Goal: Check status: Check status

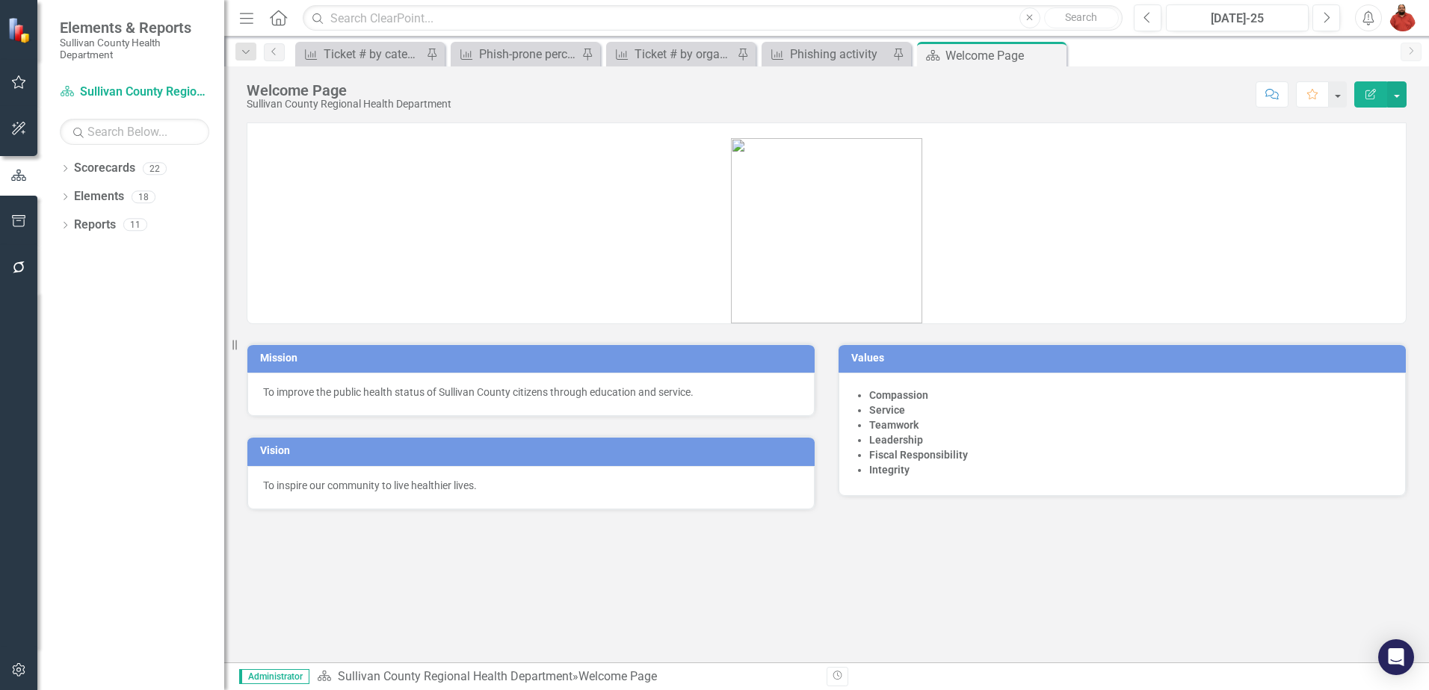
click at [65, 153] on div "Scorecard Sullivan County Regional Health Department Search Dropdown Scorecards…" at bounding box center [130, 385] width 187 height 610
drag, startPoint x: 65, startPoint y: 153, endPoint x: 69, endPoint y: 176, distance: 22.7
click at [69, 176] on div "Dropdown" at bounding box center [65, 170] width 10 height 13
click at [78, 208] on div "Dropdown Sullivan County Regional Health Department" at bounding box center [145, 197] width 157 height 25
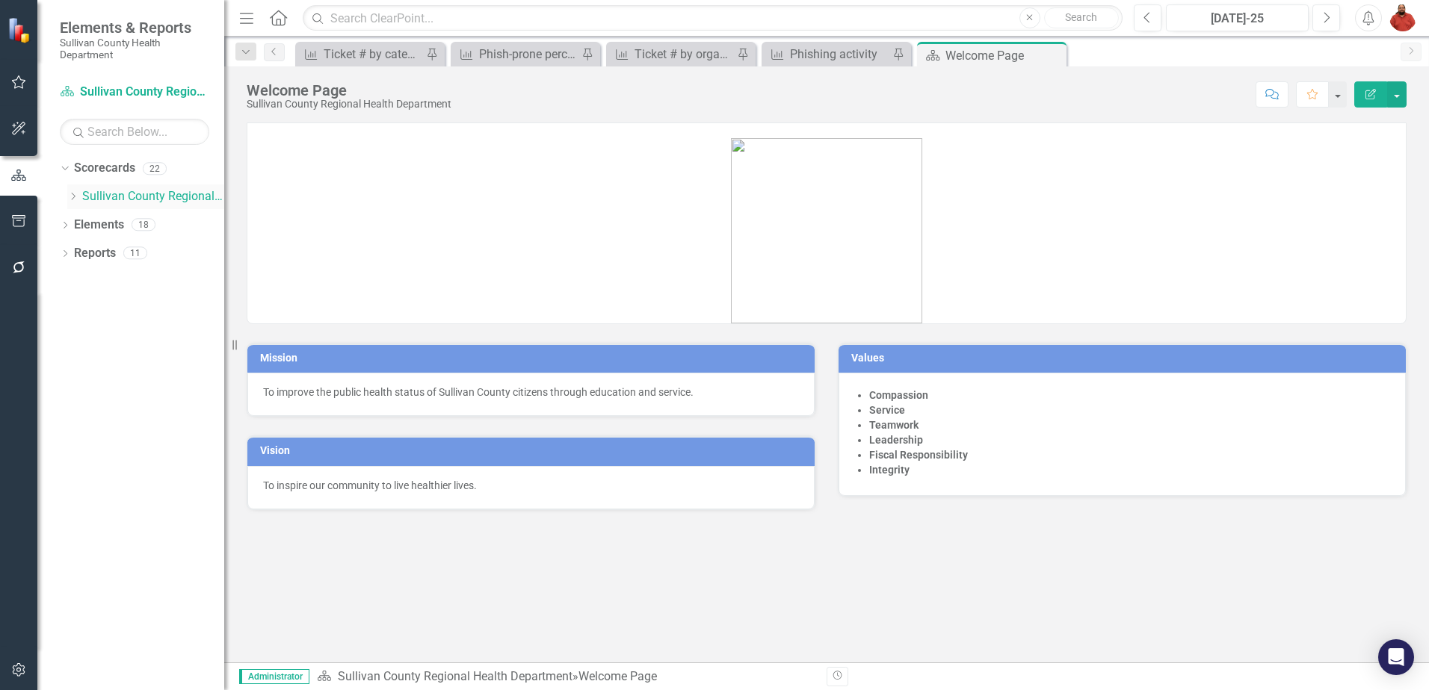
click at [77, 205] on div "Dropdown Sullivan County Regional Health Department" at bounding box center [145, 197] width 157 height 25
click at [73, 194] on icon "Dropdown" at bounding box center [72, 196] width 11 height 9
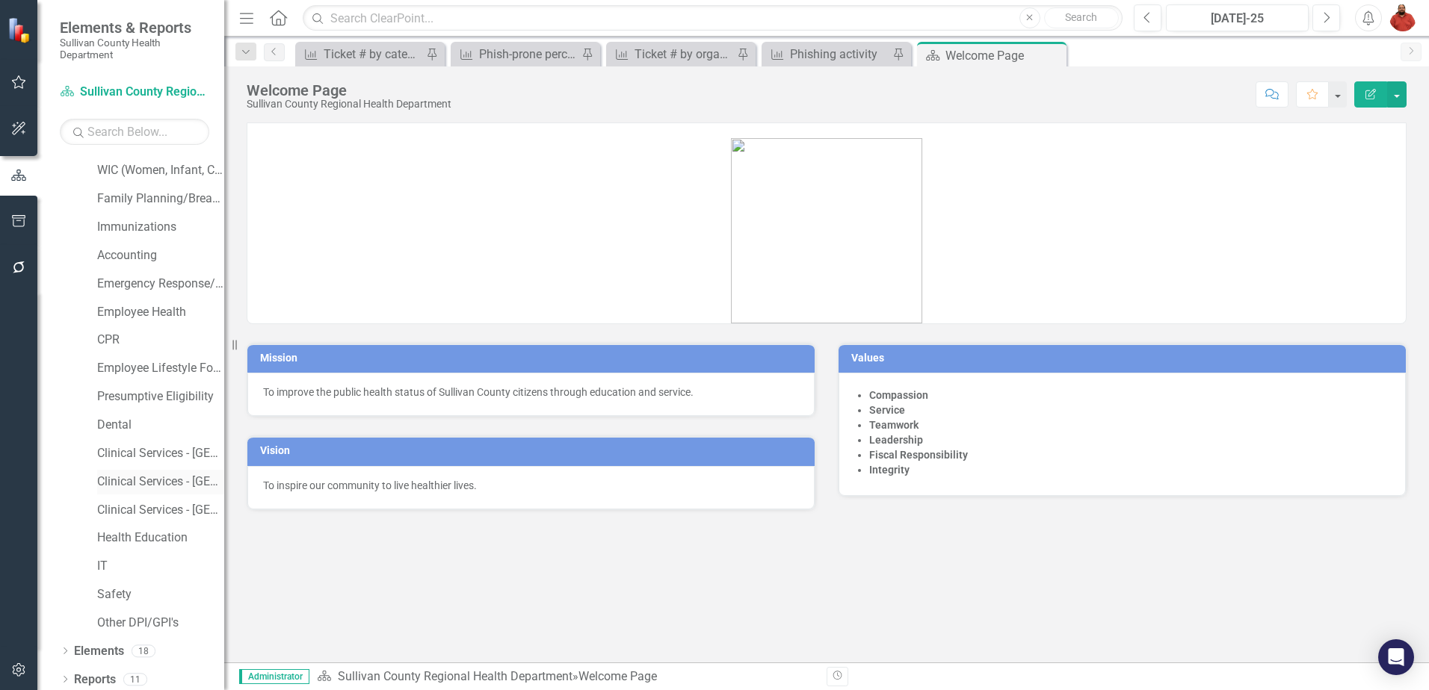
scroll to position [173, 0]
click at [104, 414] on div "IT" at bounding box center [160, 561] width 127 height 25
click at [109, 414] on link "IT" at bounding box center [160, 561] width 127 height 17
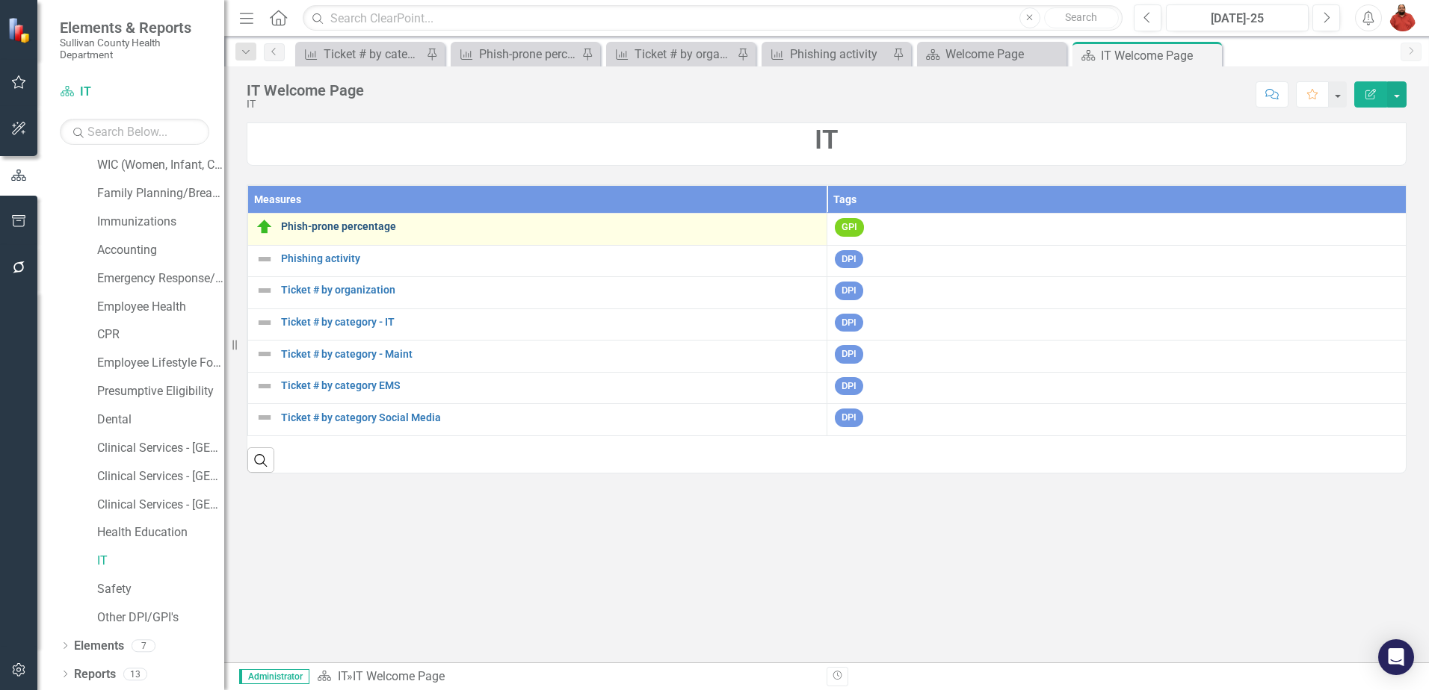
click at [374, 222] on link "Phish-prone percentage" at bounding box center [550, 226] width 538 height 11
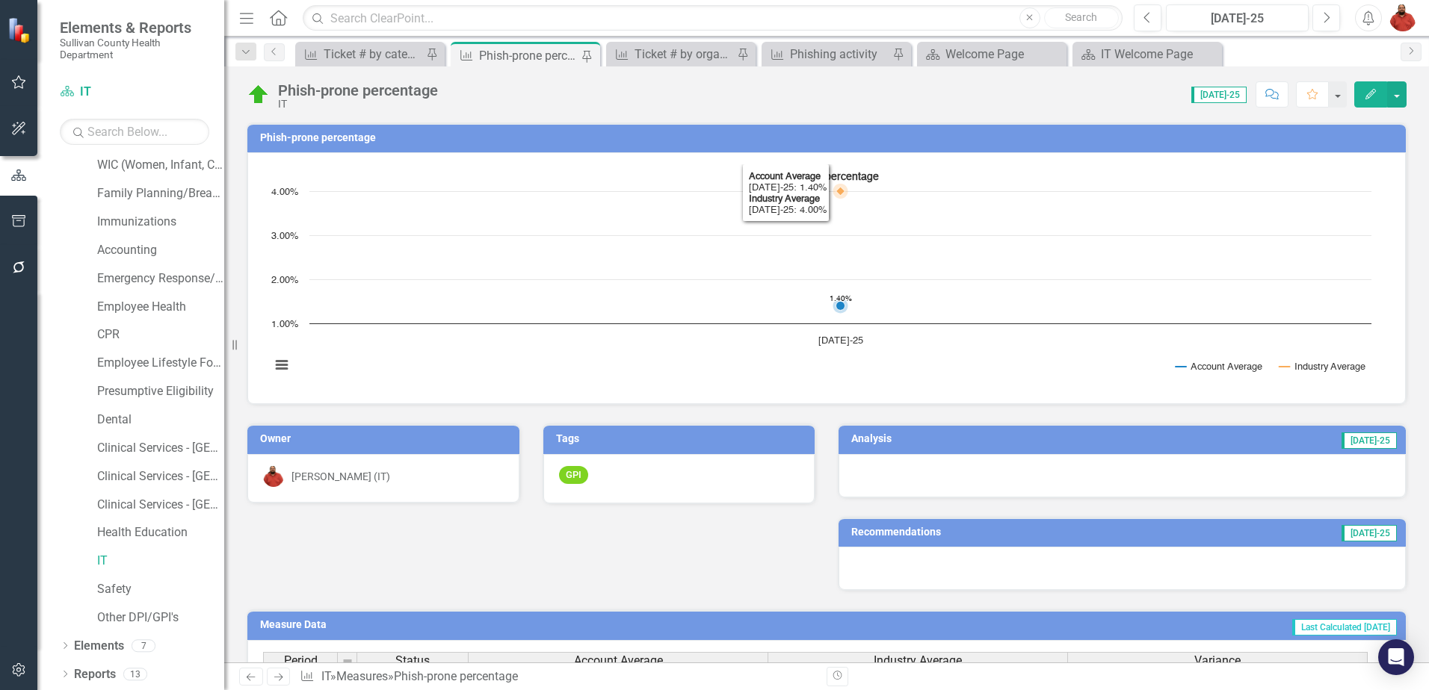
drag, startPoint x: 1039, startPoint y: 226, endPoint x: 956, endPoint y: 250, distance: 85.4
click at [938, 250] on rect "Interactive chart" at bounding box center [821, 276] width 1116 height 224
click at [938, 92] on button "button" at bounding box center [1396, 94] width 19 height 26
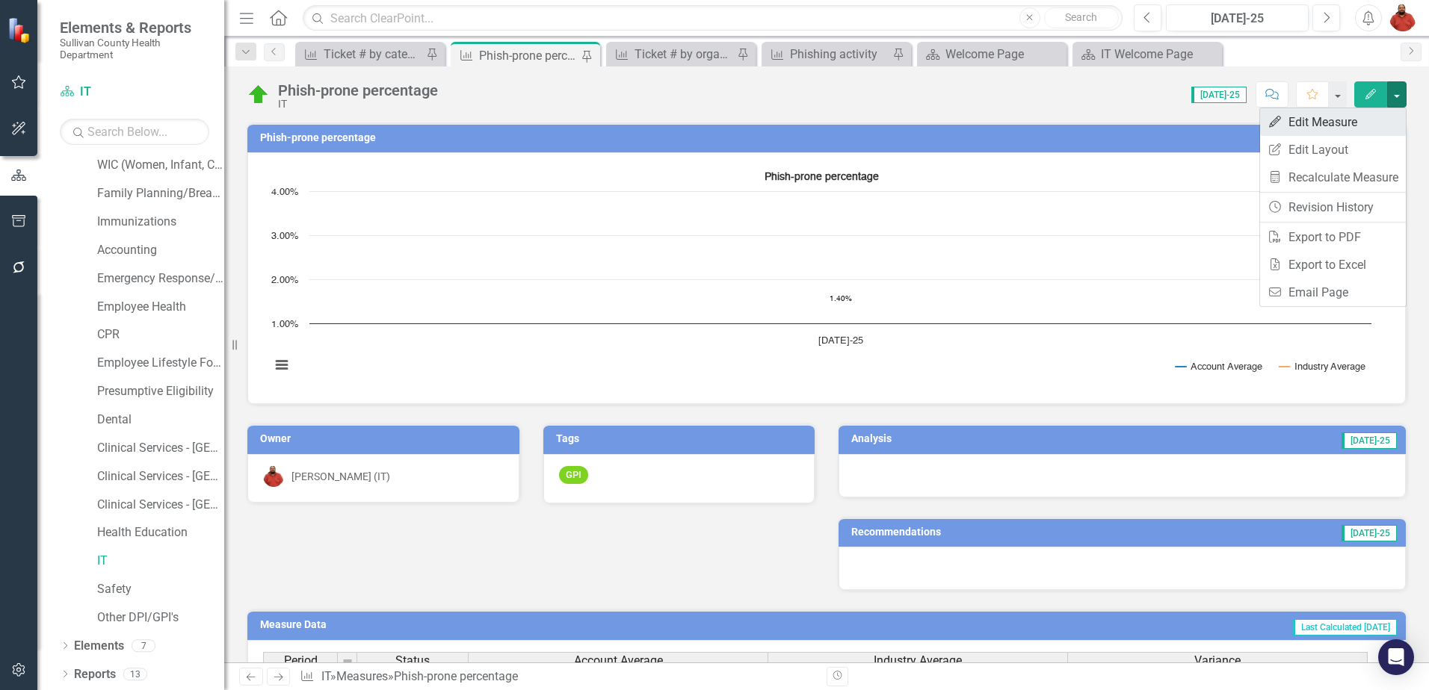
click at [938, 124] on link "Edit Edit Measure" at bounding box center [1333, 122] width 146 height 28
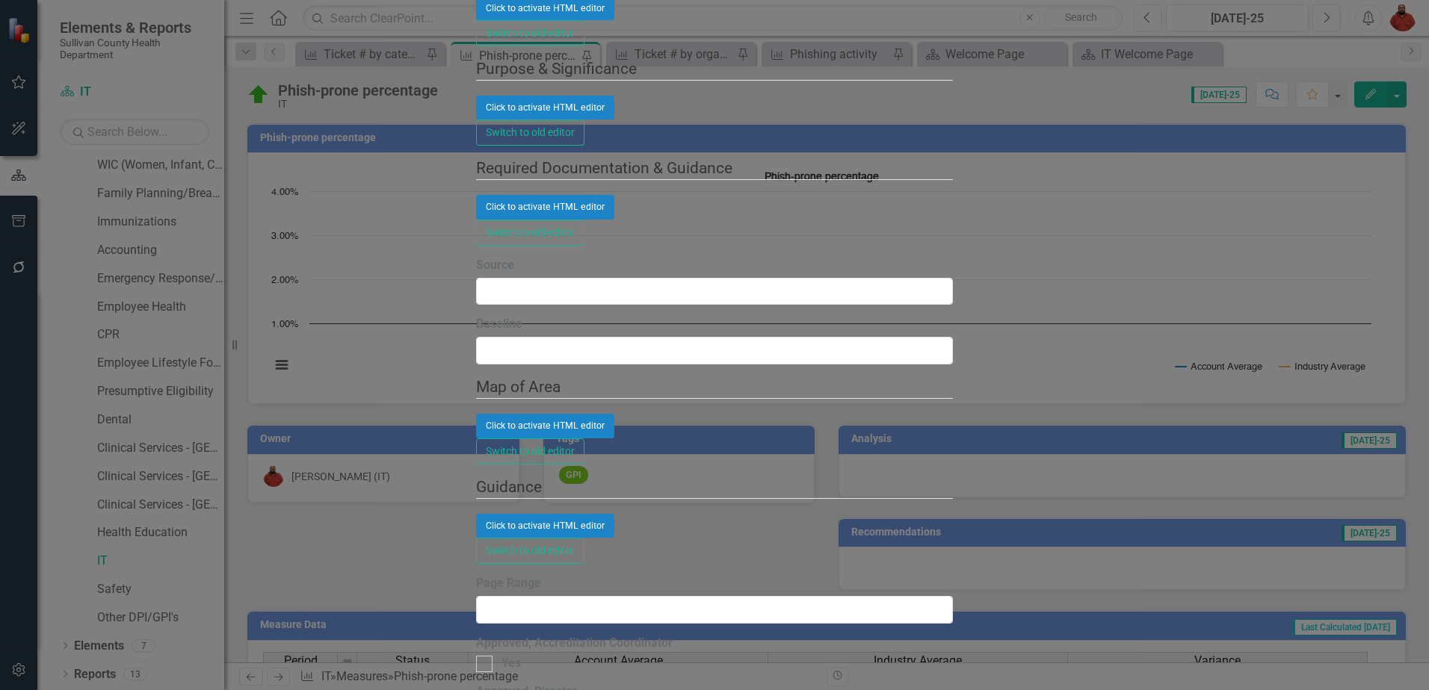
scroll to position [149, 0]
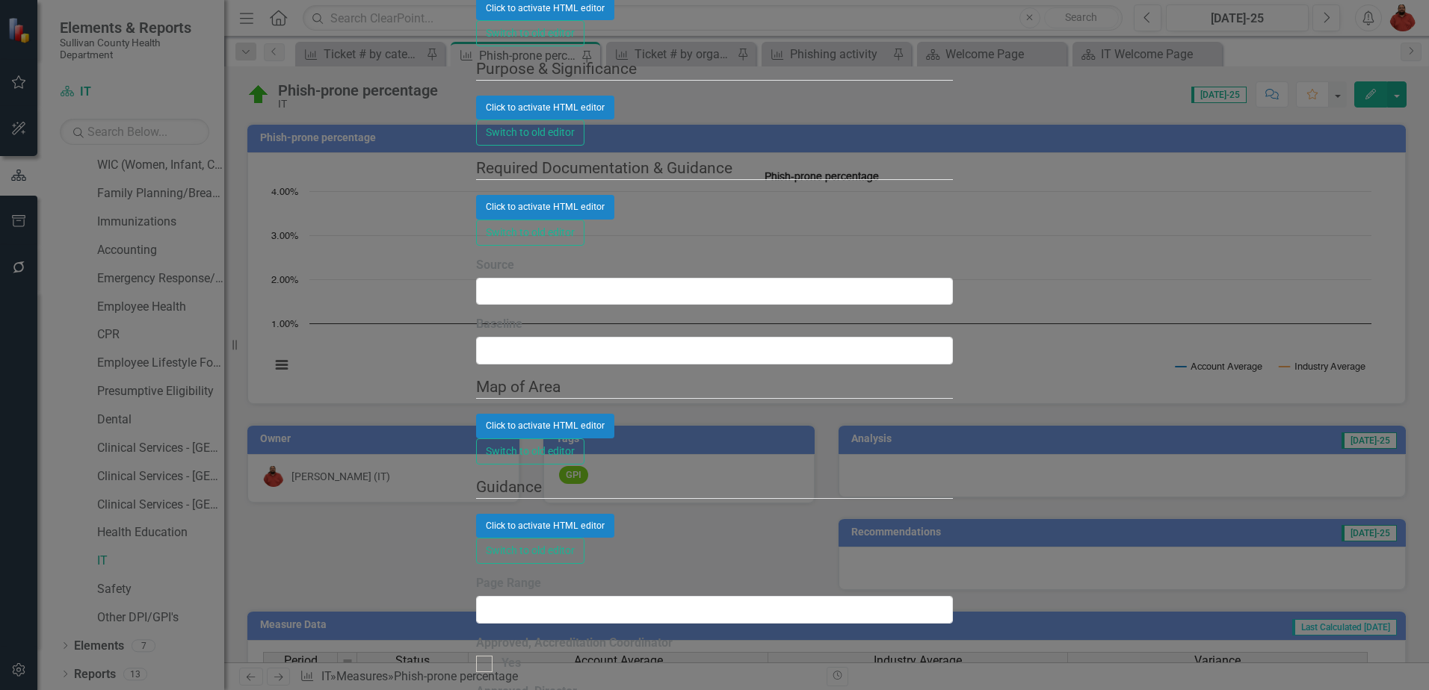
click at [938, 134] on link "Edit Edit Chart" at bounding box center [1342, 132] width 118 height 28
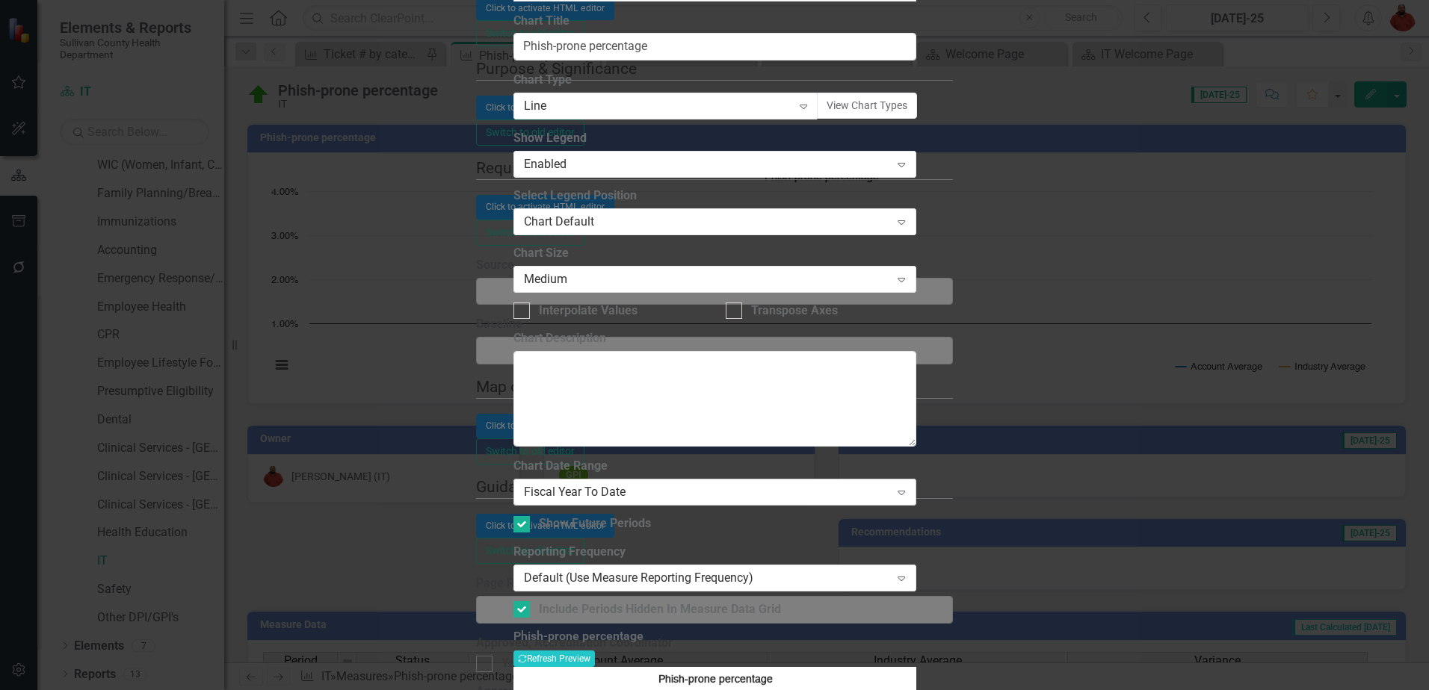
click at [740, 414] on div "Fiscal Year To Date" at bounding box center [707, 492] width 366 height 17
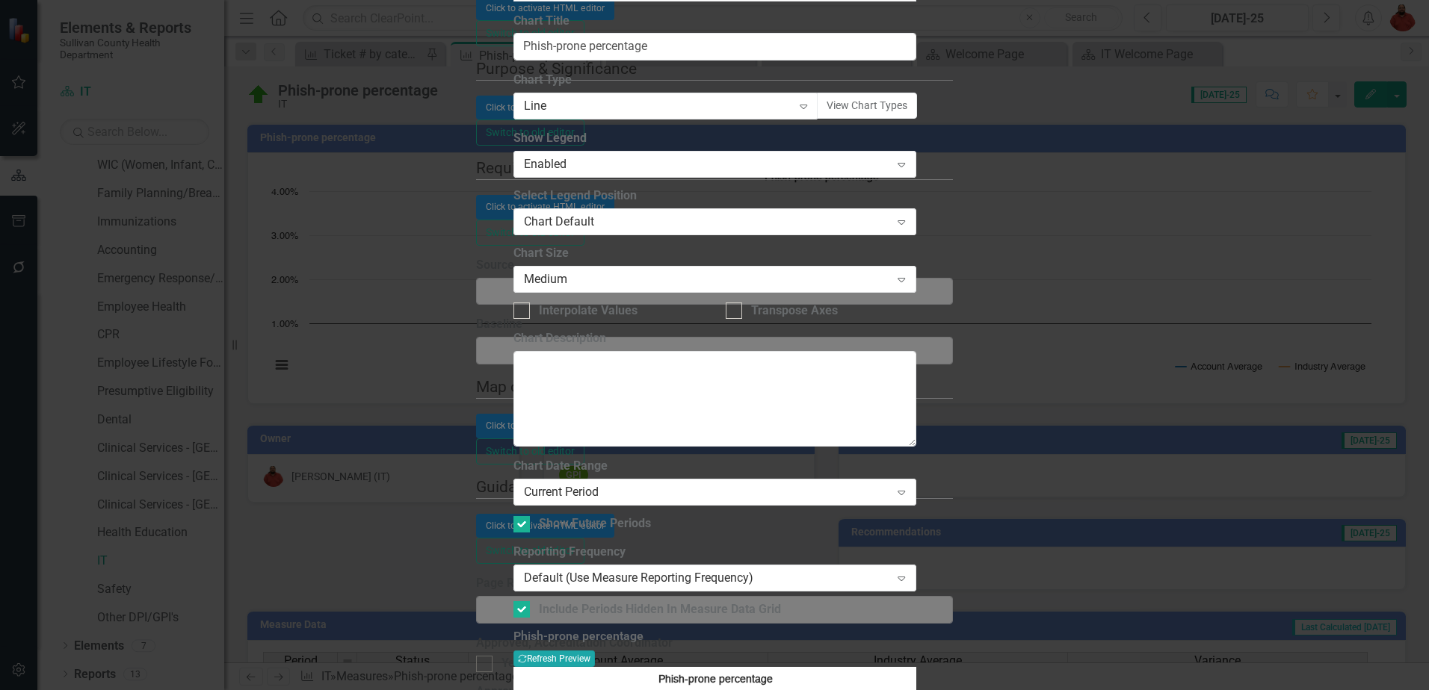
click at [595, 414] on button "Recalculate Refresh Preview" at bounding box center [553, 659] width 81 height 16
click at [791, 414] on div "Current Period" at bounding box center [707, 492] width 366 height 17
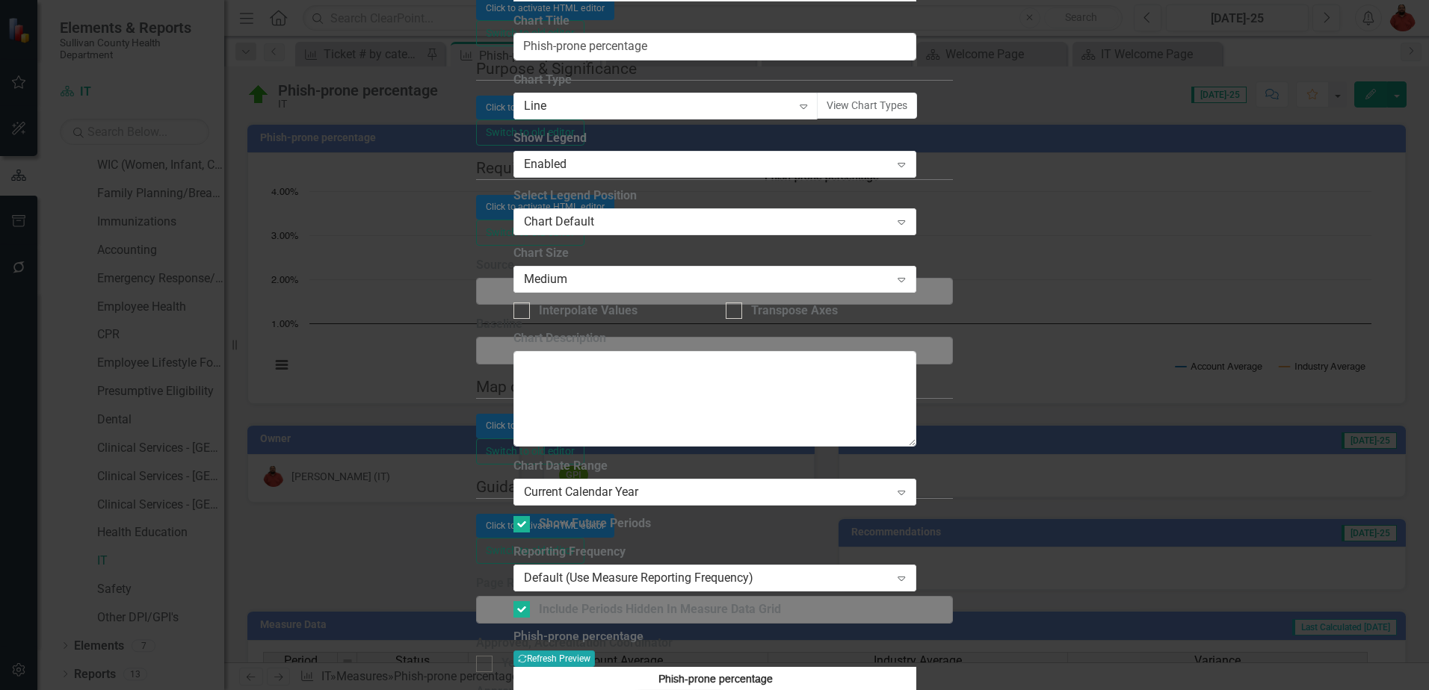
click at [595, 414] on button "Recalculate Refresh Preview" at bounding box center [553, 659] width 81 height 16
click at [698, 414] on div "Current Calendar Year" at bounding box center [707, 492] width 366 height 17
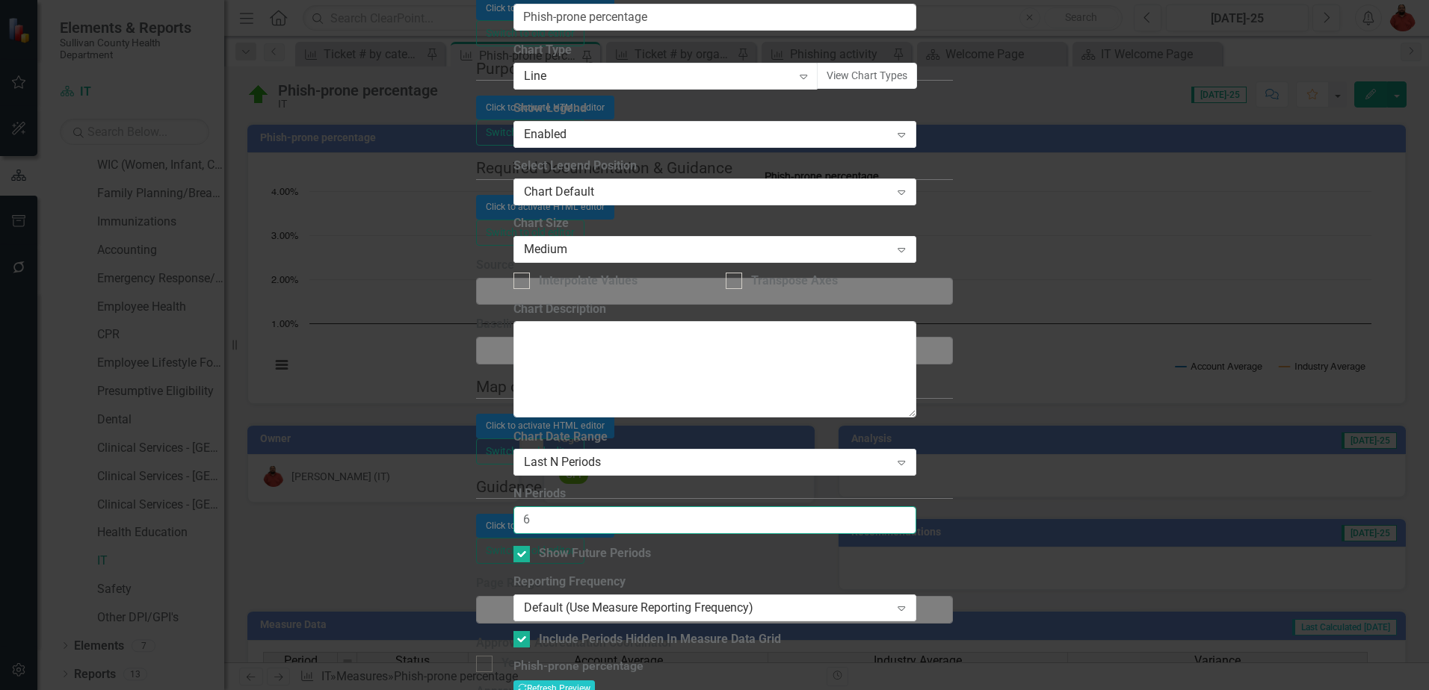
click at [638, 414] on input "6" at bounding box center [714, 521] width 403 height 28
drag, startPoint x: 638, startPoint y: 140, endPoint x: 809, endPoint y: 143, distance: 171.1
click at [809, 414] on input "6" at bounding box center [714, 521] width 403 height 28
click at [595, 414] on button "Recalculate Refresh Preview" at bounding box center [553, 689] width 81 height 16
drag, startPoint x: 598, startPoint y: 137, endPoint x: 501, endPoint y: 134, distance: 96.4
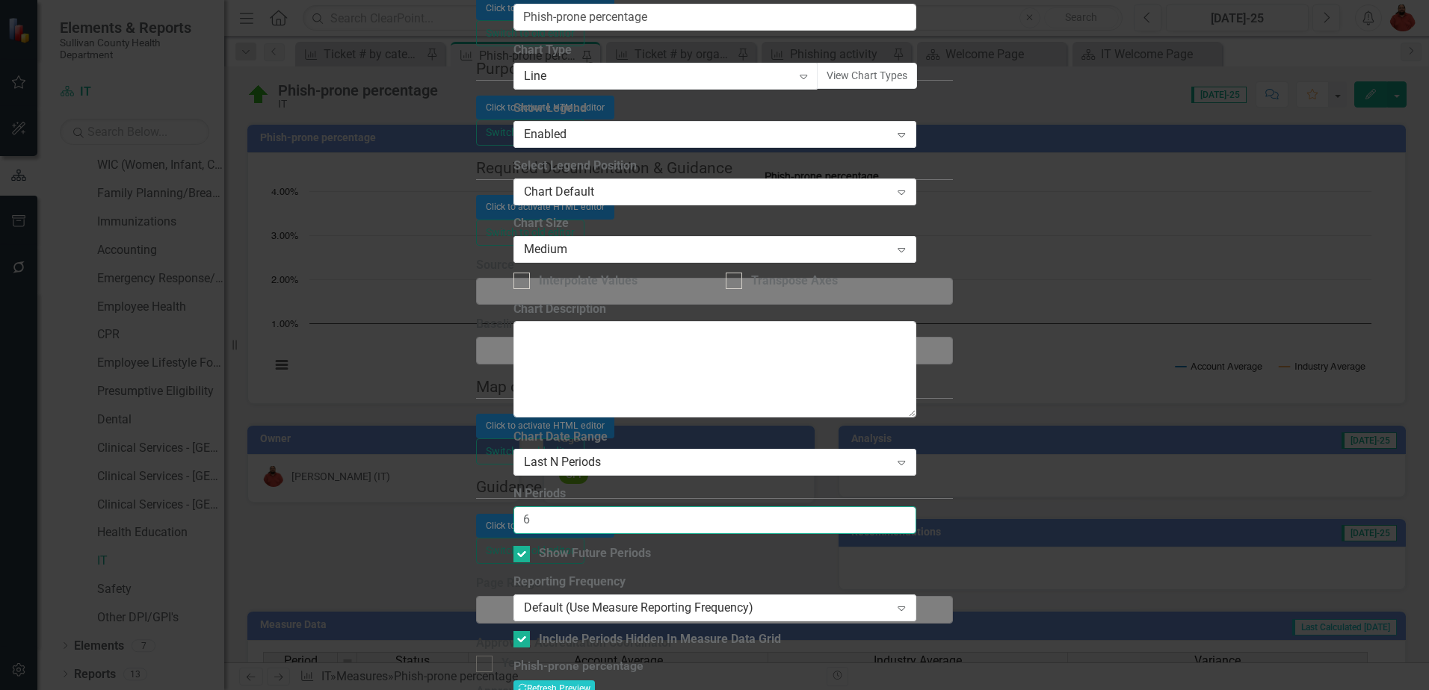
click at [513, 134] on div "Chart Chart Series Chart Periods Chart Axis Format Advanced Options From this p…" at bounding box center [714, 366] width 403 height 1110
click at [758, 414] on div "Last N Periods" at bounding box center [707, 462] width 366 height 17
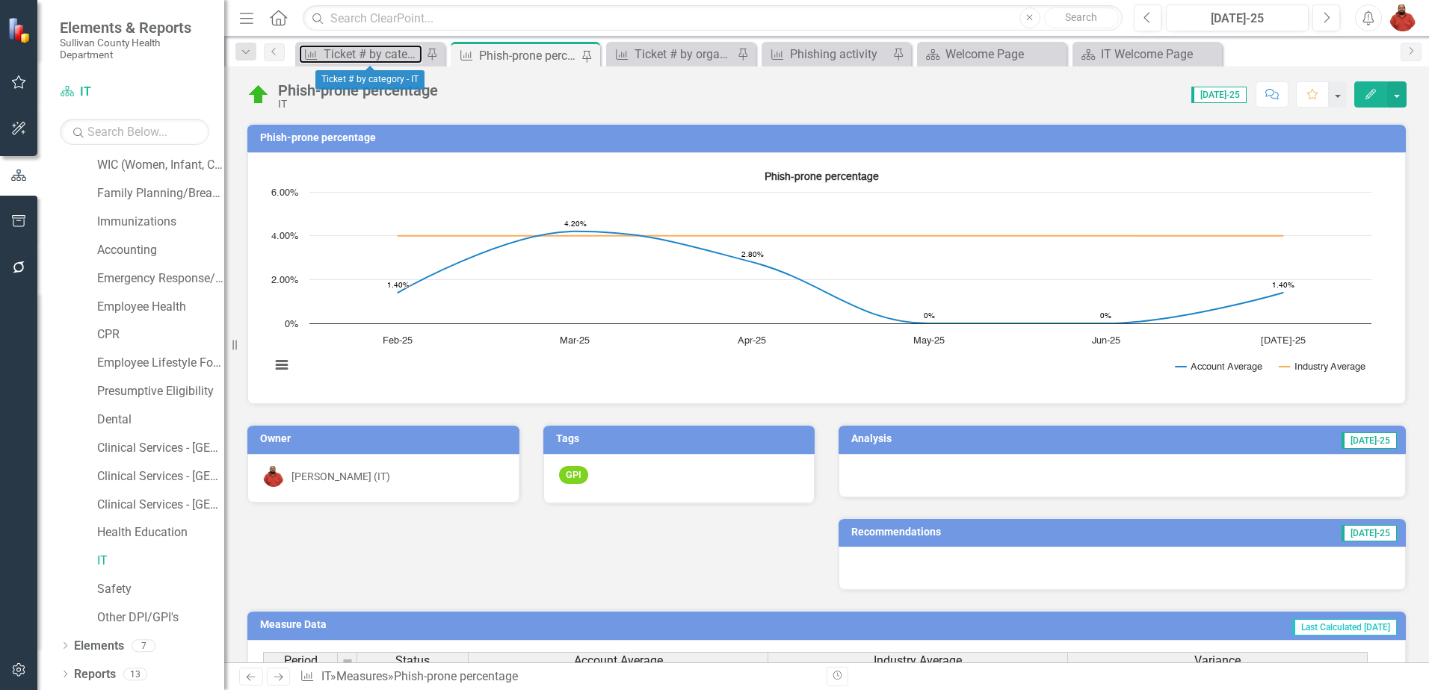
click at [359, 44] on div "Measure Ticket # by category - IT Pin" at bounding box center [369, 54] width 149 height 25
click at [357, 53] on div "Ticket # by category - IT" at bounding box center [373, 54] width 99 height 19
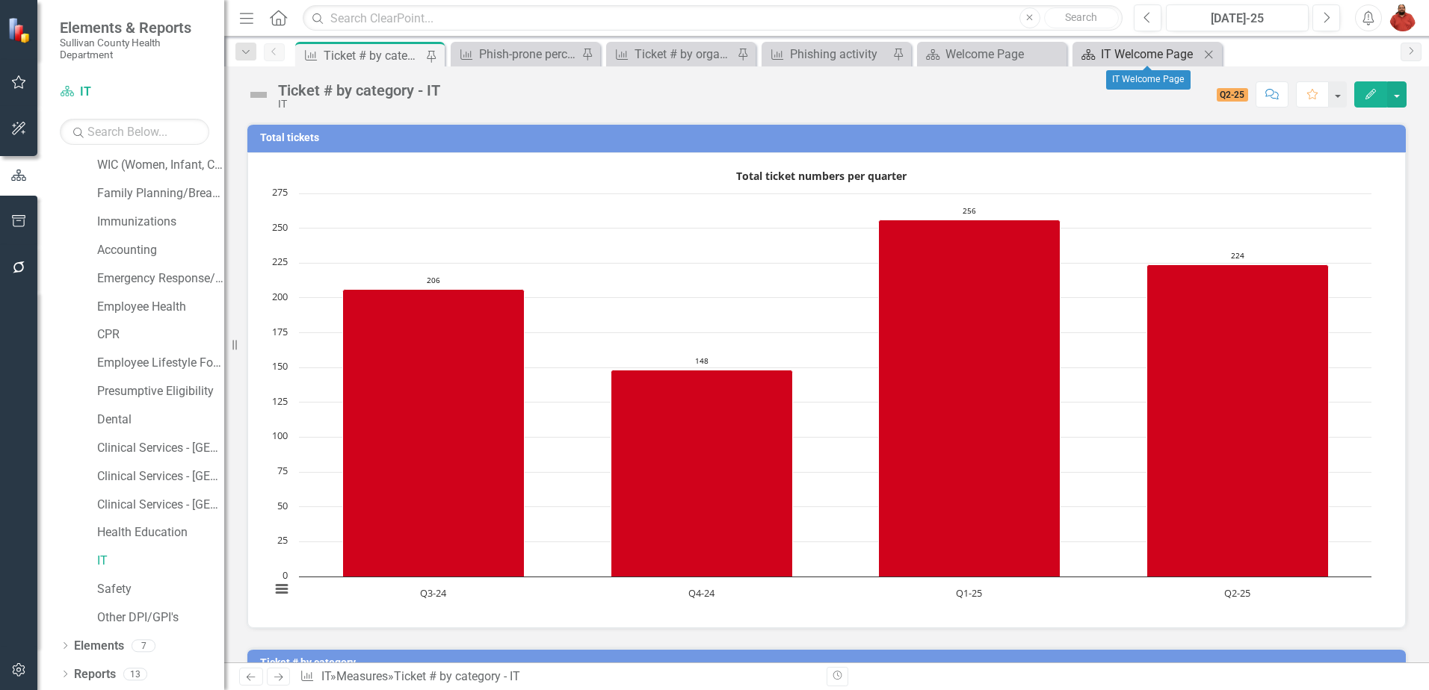
click at [938, 47] on div "Scorecard" at bounding box center [1085, 54] width 19 height 19
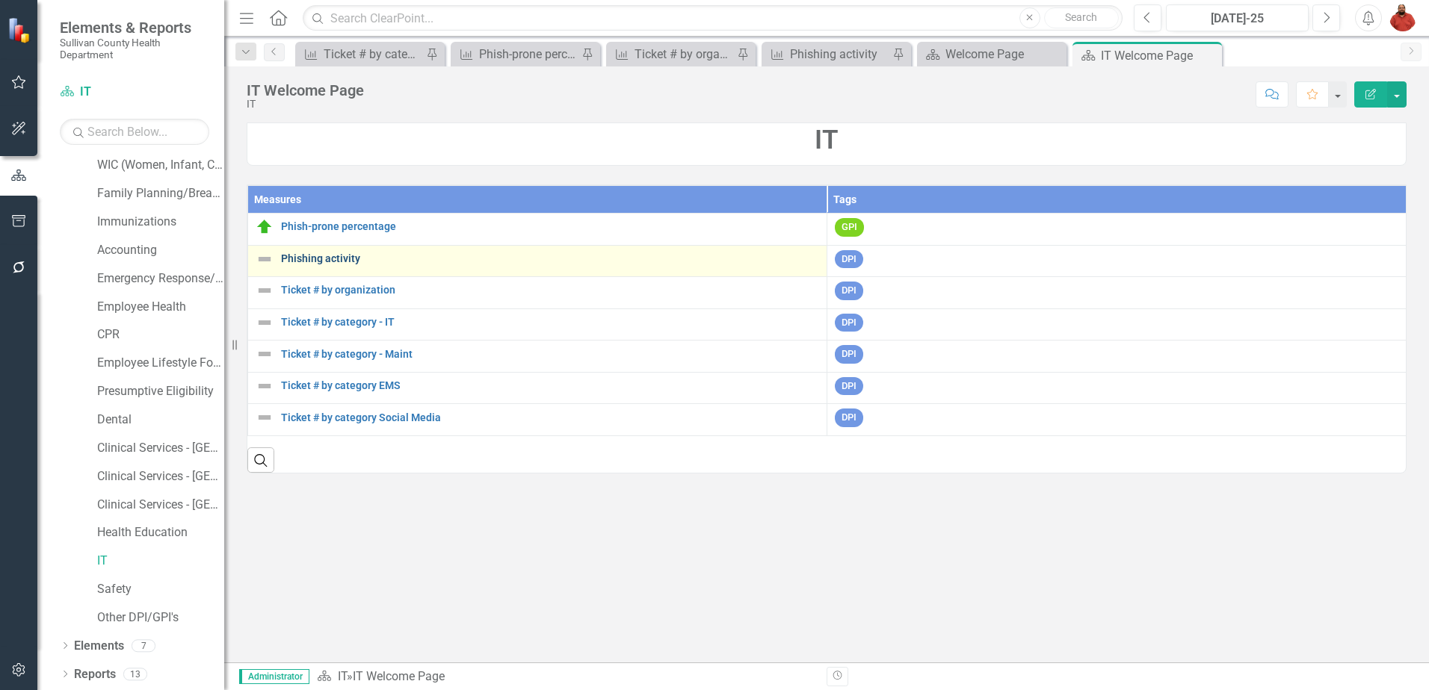
click at [652, 256] on link "Phishing activity" at bounding box center [550, 258] width 538 height 11
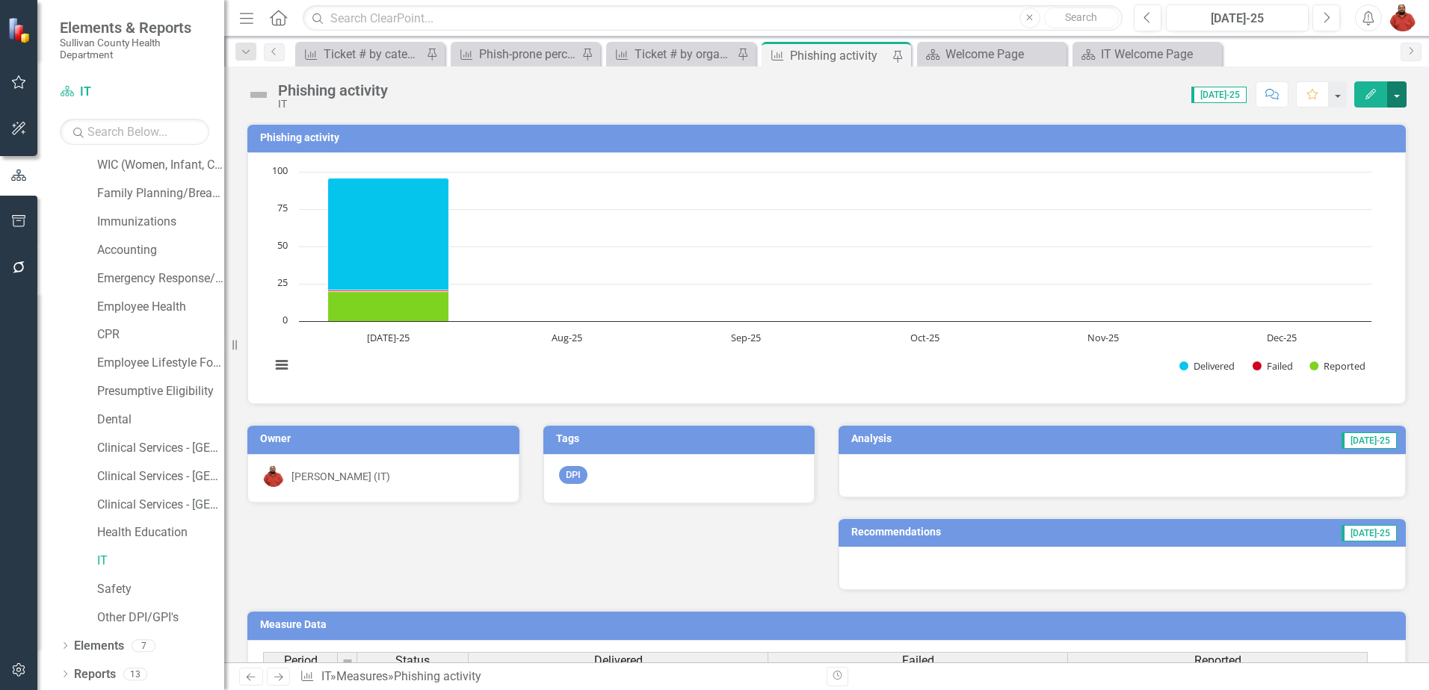
click at [938, 90] on button "button" at bounding box center [1396, 94] width 19 height 26
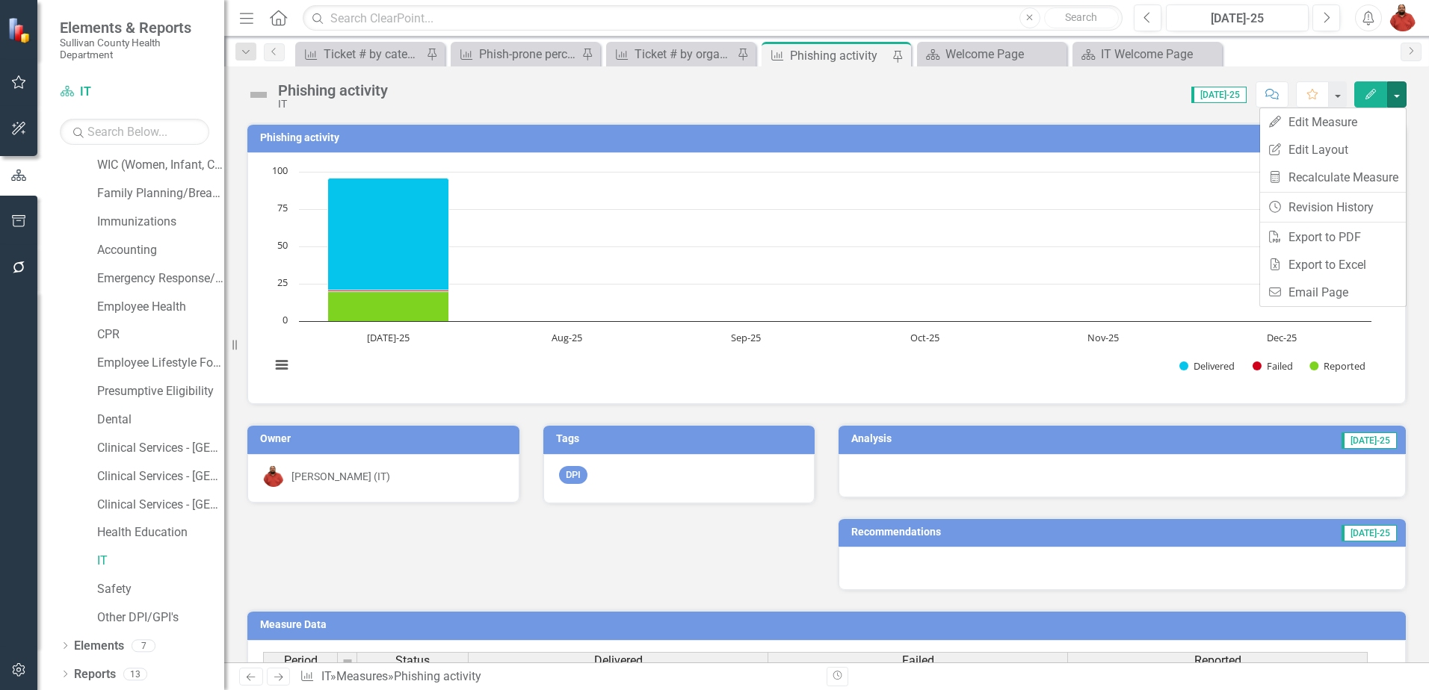
drag, startPoint x: 980, startPoint y: 179, endPoint x: 1001, endPoint y: 101, distance: 80.5
click at [938, 101] on div "Score: N/A [DATE]-25 Completed Comment Favorite Edit" at bounding box center [900, 93] width 1011 height 25
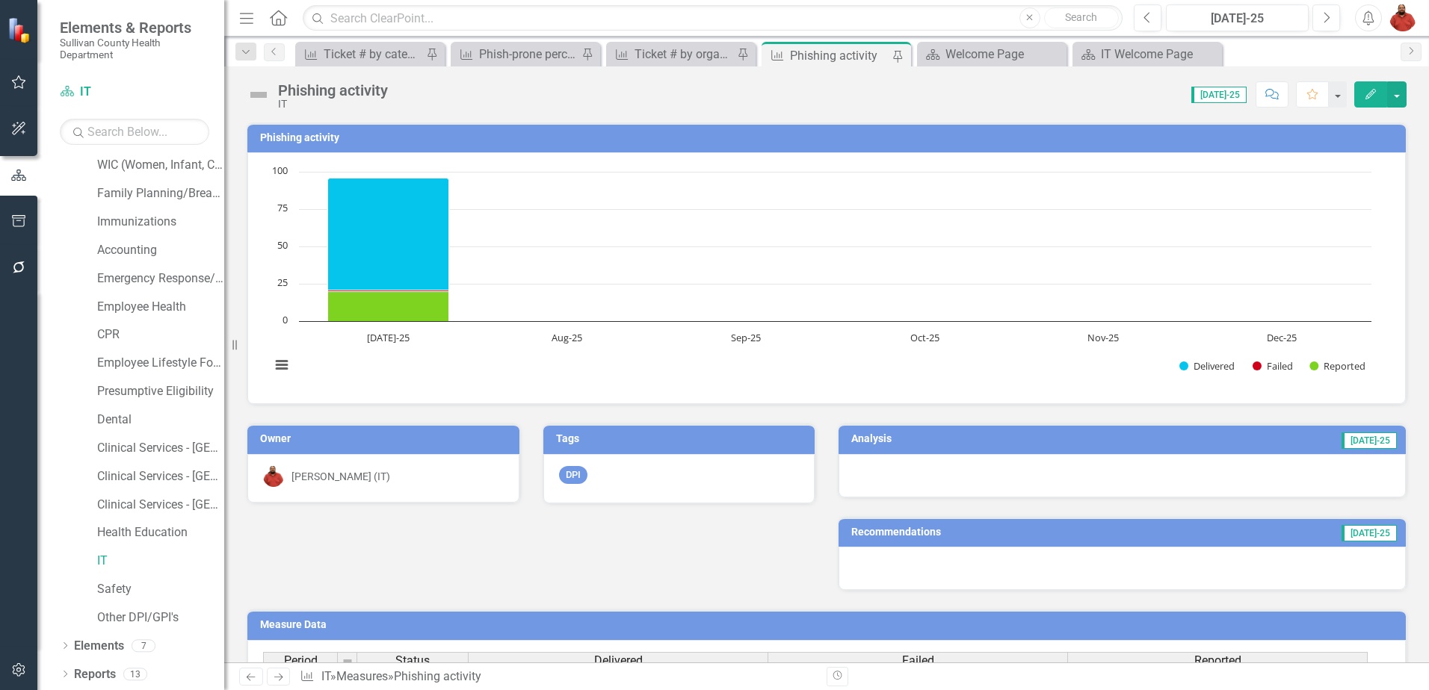
click at [938, 93] on span "[DATE]-25" at bounding box center [1218, 95] width 55 height 16
click at [938, 92] on button "button" at bounding box center [1336, 94] width 19 height 26
click at [938, 105] on div "Score: N/A [DATE]-25 Completed Comment Favorite Edit" at bounding box center [900, 93] width 1011 height 25
click at [938, 414] on span "[DATE]-25" at bounding box center [1368, 441] width 55 height 16
click at [938, 92] on span "[DATE]-25" at bounding box center [1218, 95] width 55 height 16
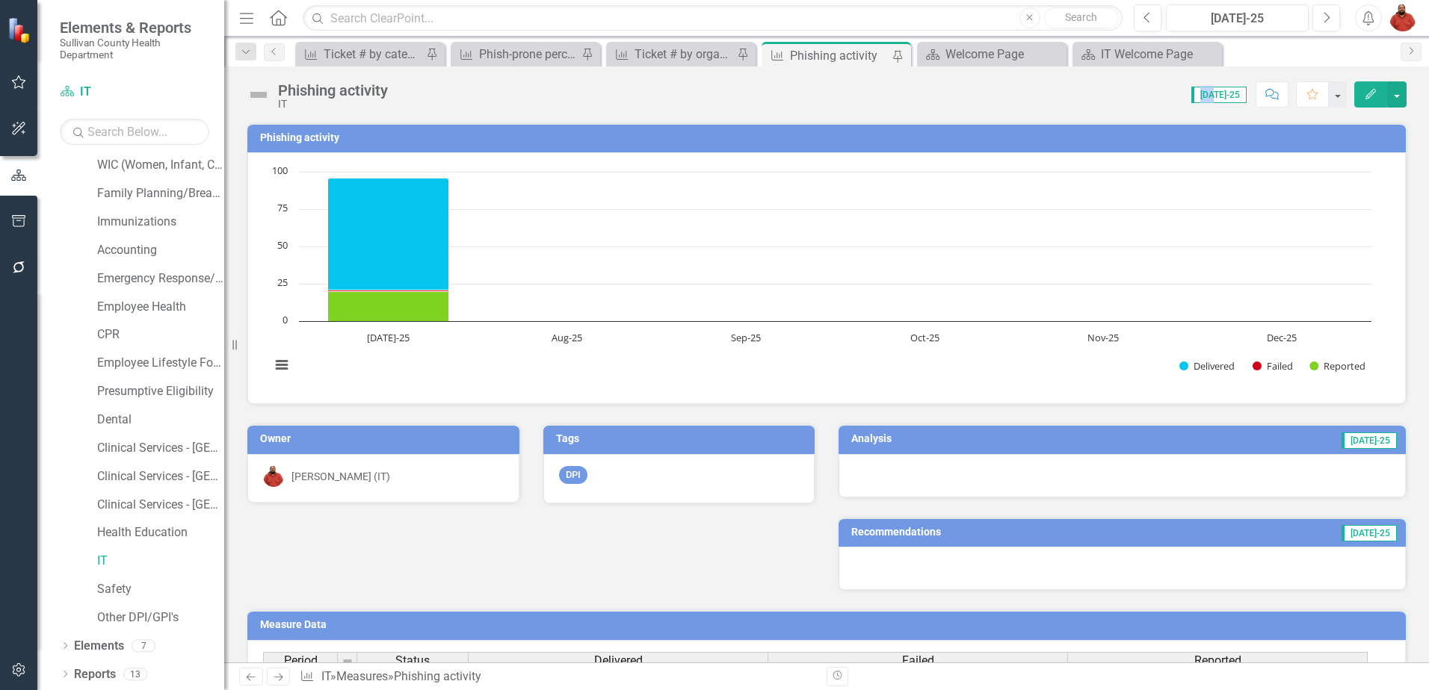
click at [938, 92] on span "[DATE]-25" at bounding box center [1218, 95] width 55 height 16
click at [938, 90] on button "button" at bounding box center [1396, 94] width 19 height 26
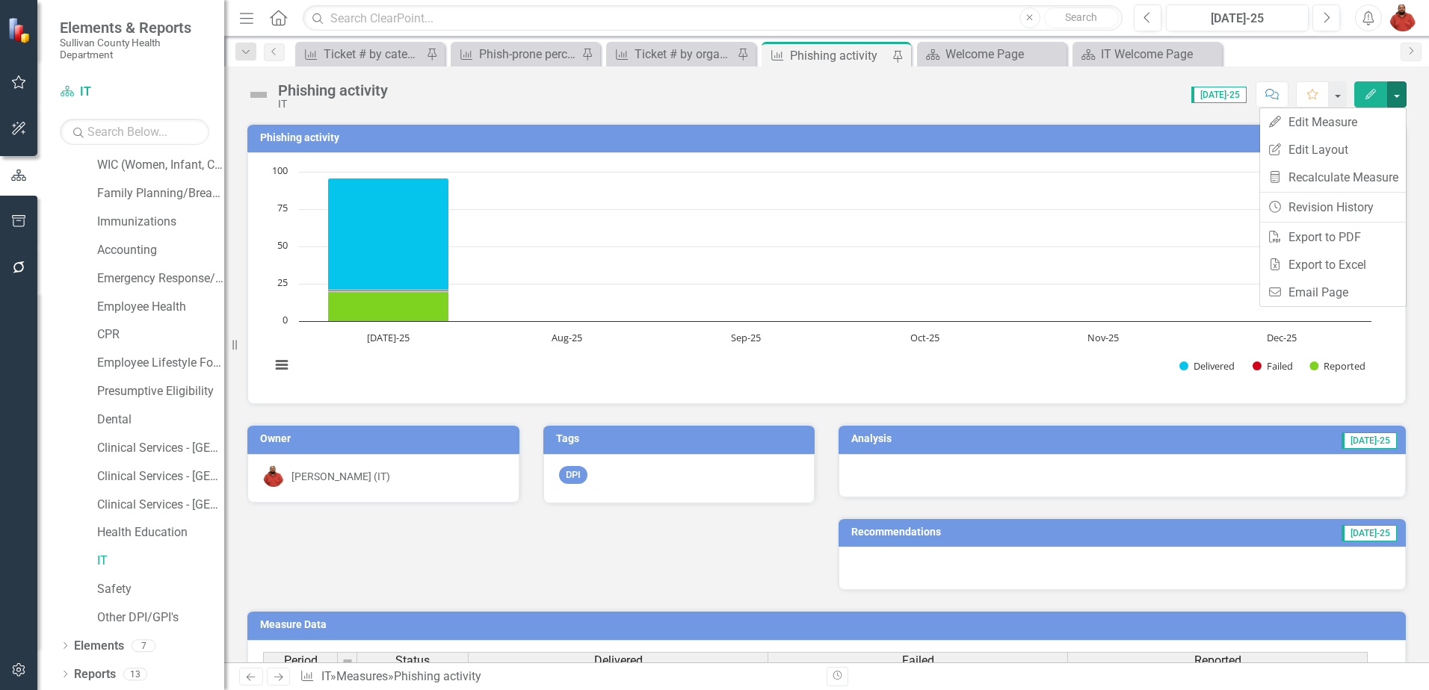
drag, startPoint x: 1049, startPoint y: 111, endPoint x: 1076, endPoint y: 111, distance: 26.9
click at [938, 111] on div "Phishing activity IT Score: N/A [DATE]-25 Completed Comment Favorite Edit Phish…" at bounding box center [826, 365] width 1205 height 596
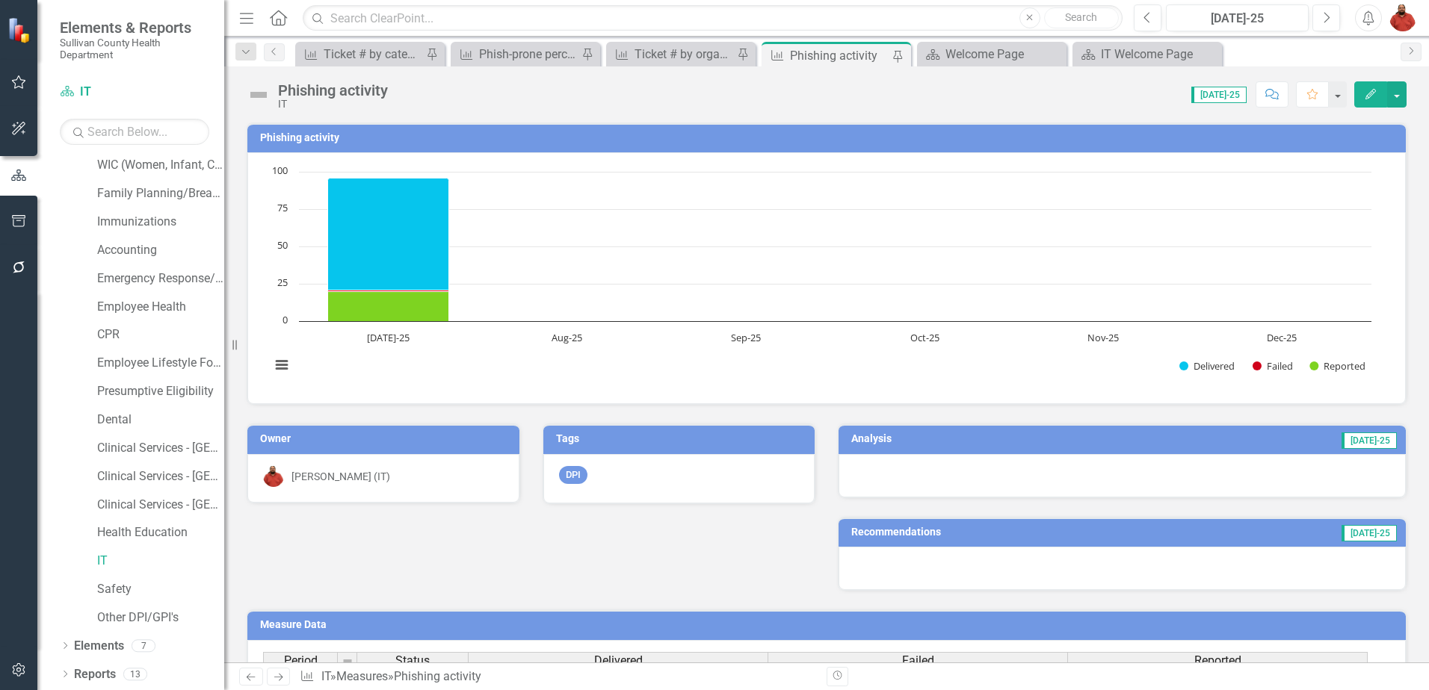
click at [938, 94] on span "[DATE]-25" at bounding box center [1218, 95] width 55 height 16
click at [525, 141] on h3 "Phishing activity" at bounding box center [829, 137] width 1138 height 11
click at [938, 90] on span "[DATE]-25" at bounding box center [1218, 95] width 55 height 16
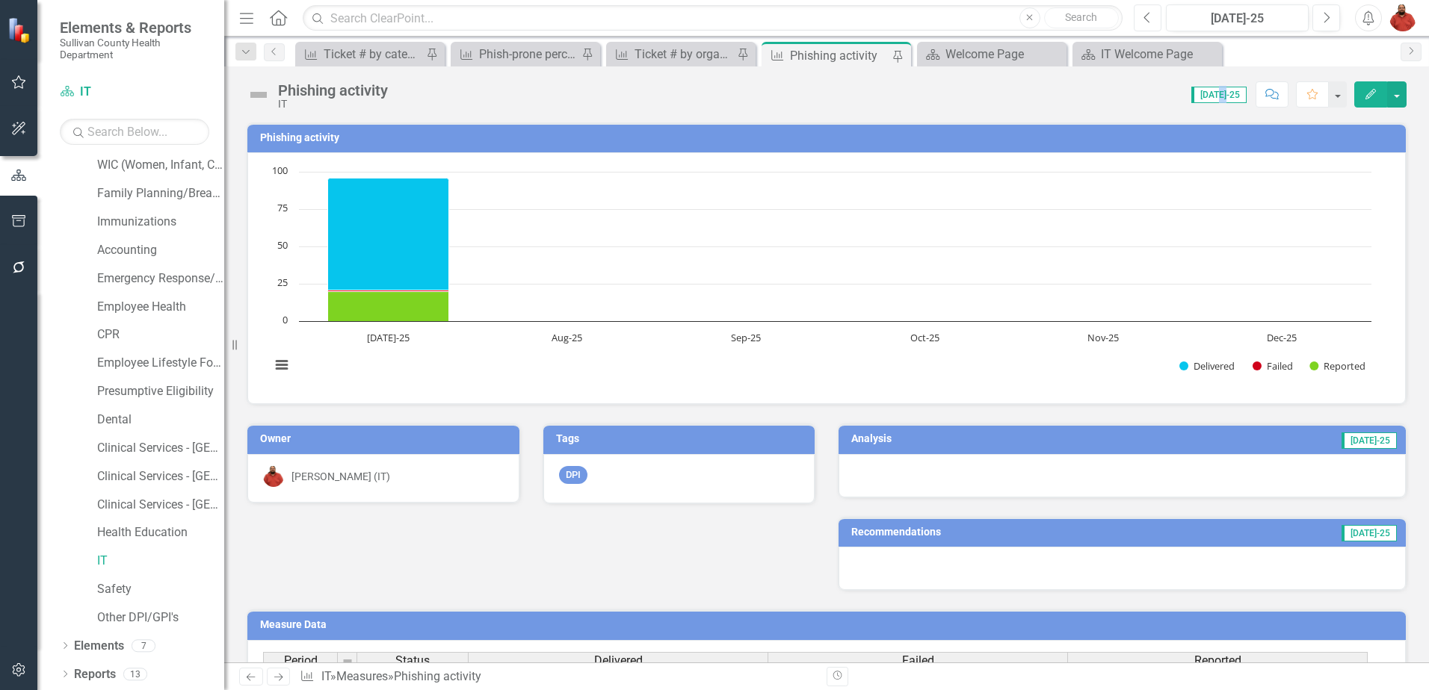
drag, startPoint x: 1230, startPoint y: 90, endPoint x: 1152, endPoint y: 9, distance: 112.6
click at [938, 9] on button "Previous" at bounding box center [1148, 17] width 28 height 27
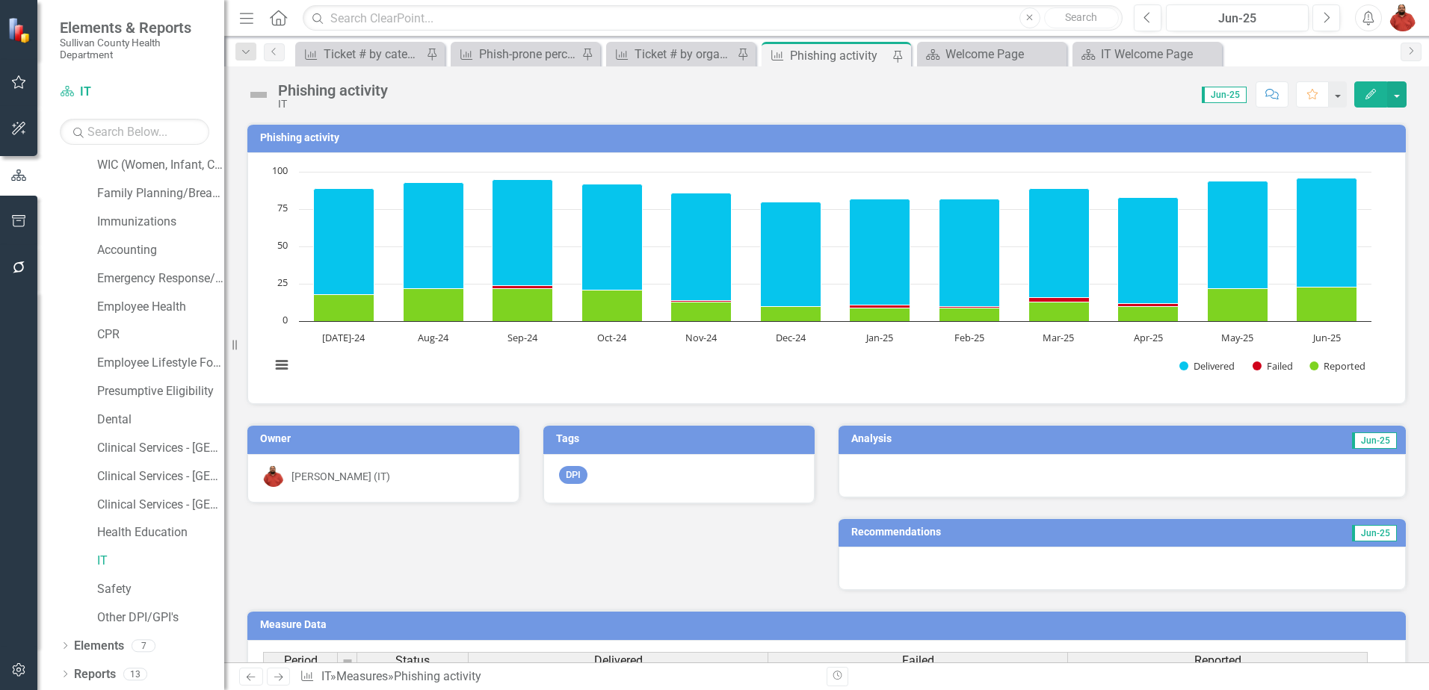
click at [938, 90] on span "Jun-25" at bounding box center [1224, 95] width 45 height 16
click at [938, 55] on link "Next" at bounding box center [1410, 52] width 21 height 19
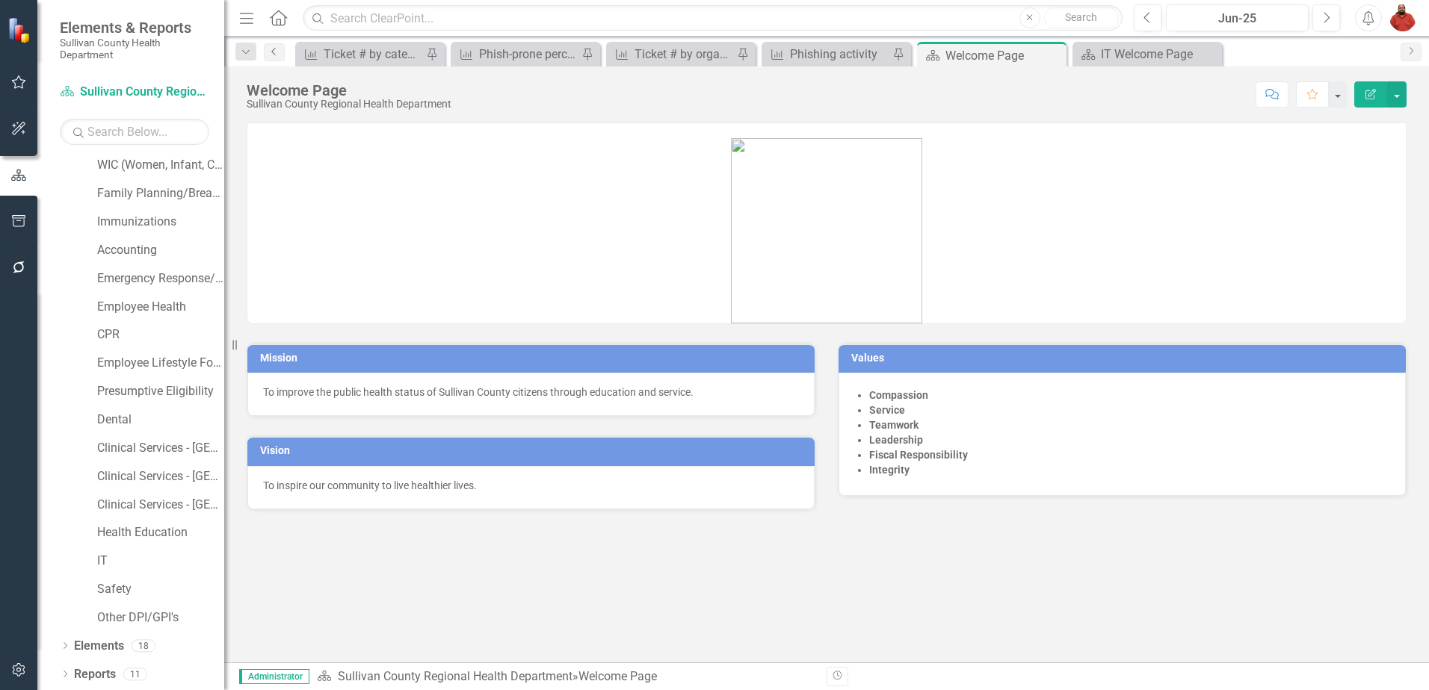
click at [282, 53] on link "Previous" at bounding box center [274, 52] width 21 height 18
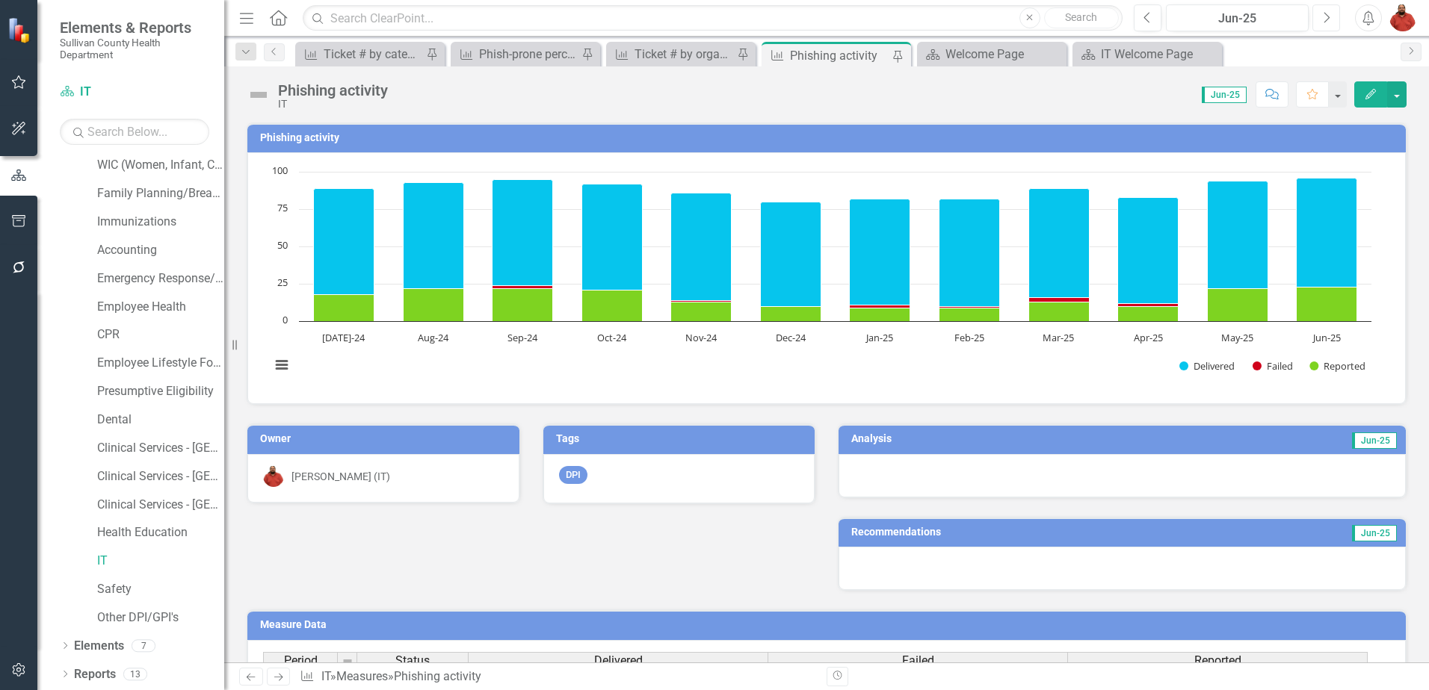
click at [938, 16] on icon "Next" at bounding box center [1326, 17] width 8 height 13
